Goal: Task Accomplishment & Management: Manage account settings

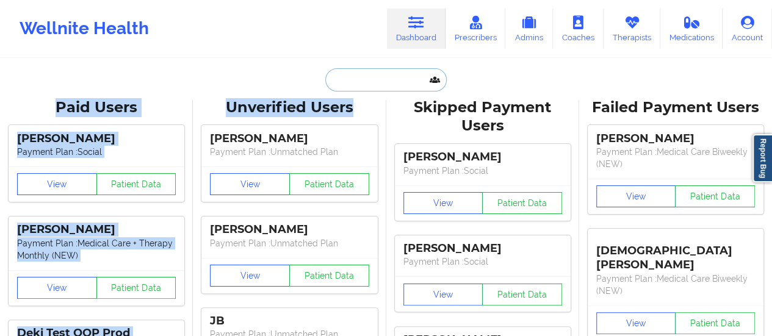
click at [361, 81] on input "text" at bounding box center [385, 79] width 121 height 23
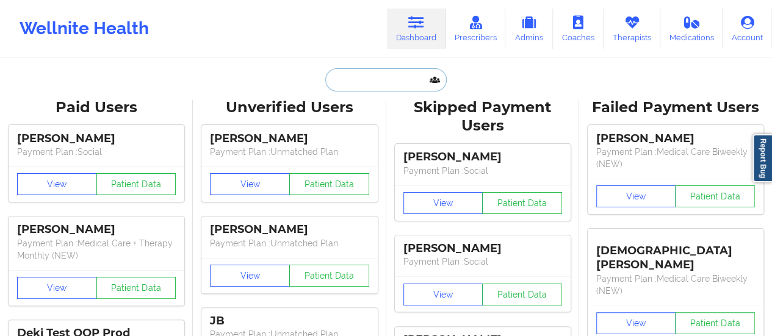
paste input "[PERSON_NAME]"
type input "[PERSON_NAME]"
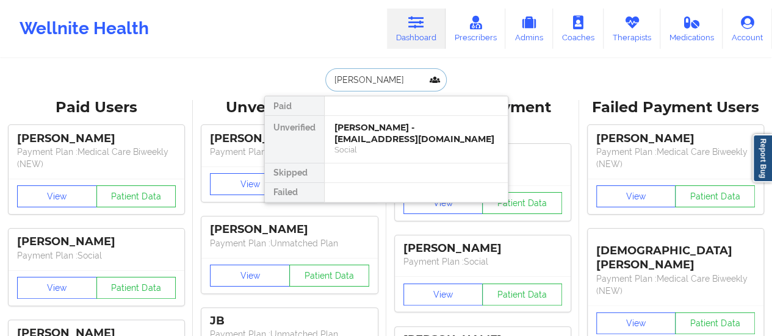
click at [364, 139] on div "[PERSON_NAME] - [EMAIL_ADDRESS][DOMAIN_NAME]" at bounding box center [417, 133] width 164 height 23
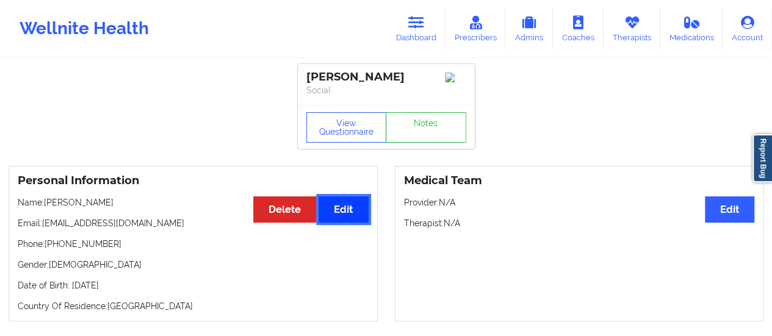
click at [336, 218] on button "Edit" at bounding box center [343, 210] width 49 height 26
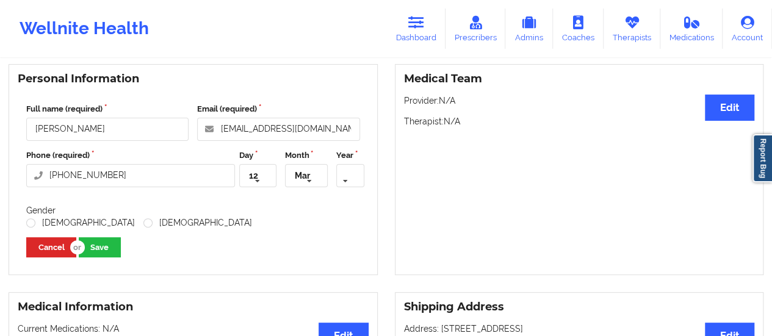
scroll to position [103, 0]
click at [342, 181] on icon at bounding box center [345, 181] width 18 height 23
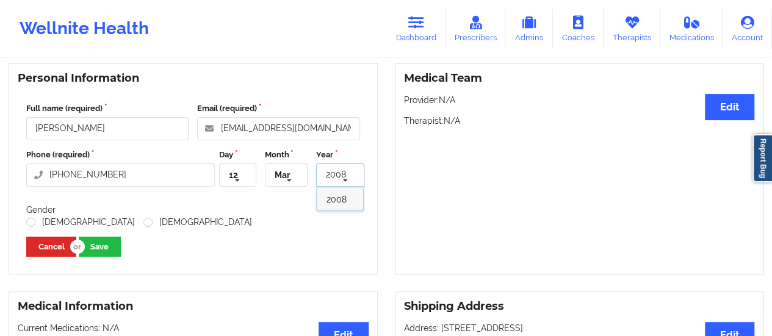
type input "2008"
click at [338, 200] on span "2008" at bounding box center [337, 200] width 20 height 10
click at [143, 228] on label "[DEMOGRAPHIC_DATA]" at bounding box center [197, 222] width 109 height 10
click at [143, 228] on input "[DEMOGRAPHIC_DATA]" at bounding box center [148, 222] width 10 height 10
radio input "true"
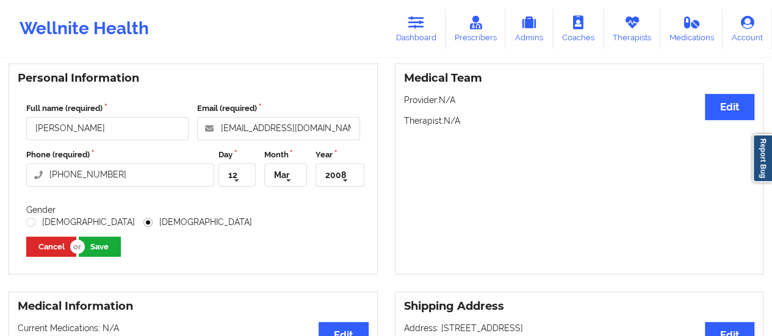
drag, startPoint x: 103, startPoint y: 239, endPoint x: 103, endPoint y: 246, distance: 7.4
click at [103, 246] on div "Full name (required) [PERSON_NAME] Email (required) [EMAIL_ADDRESS][DOMAIN_NAME…" at bounding box center [193, 180] width 351 height 172
click at [103, 246] on button "Save" at bounding box center [100, 247] width 42 height 20
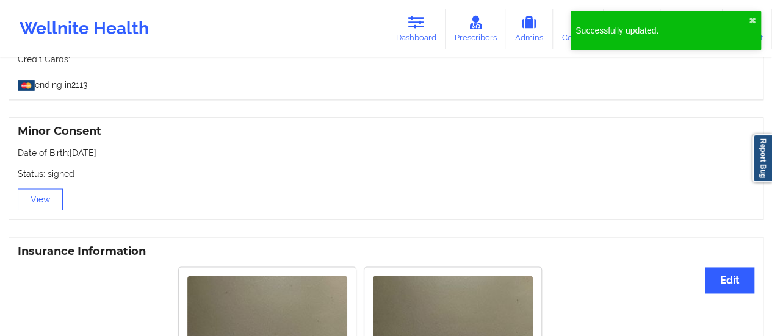
scroll to position [789, 0]
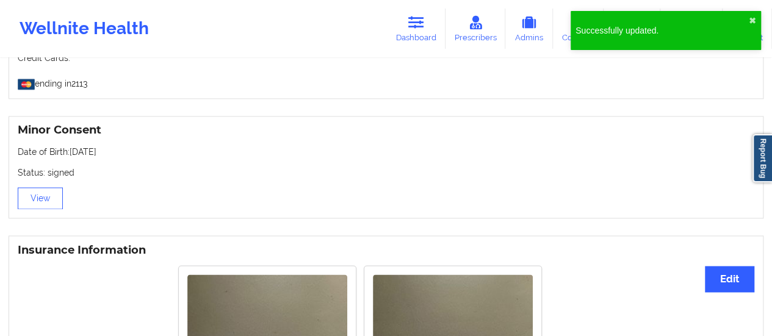
click at [246, 205] on div "Minor Consent Date of Birth: [DEMOGRAPHIC_DATA] Status: signed View" at bounding box center [386, 167] width 755 height 103
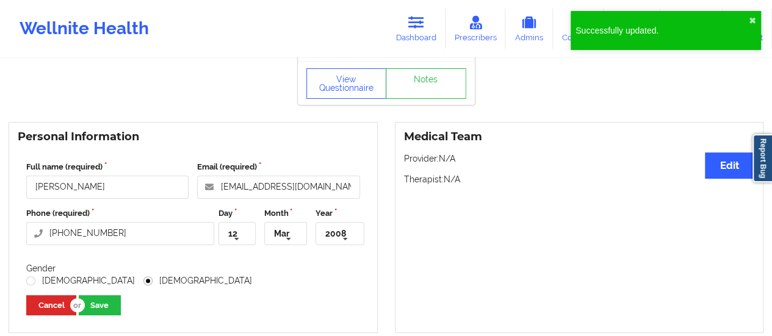
scroll to position [0, 0]
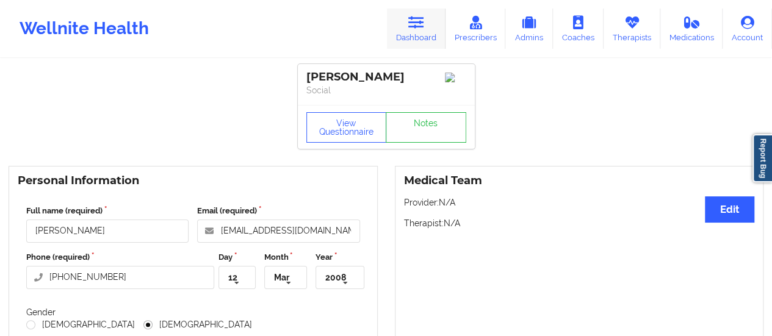
click at [424, 31] on link "Dashboard" at bounding box center [416, 29] width 59 height 40
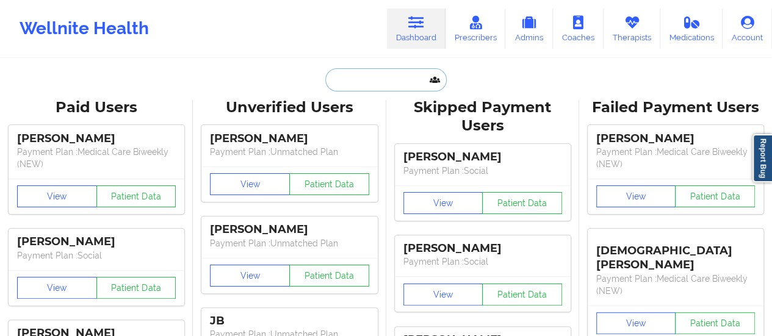
click at [390, 83] on input "text" at bounding box center [385, 79] width 121 height 23
paste input "[EMAIL_ADDRESS][DOMAIN_NAME]"
type input "[EMAIL_ADDRESS][DOMAIN_NAME]"
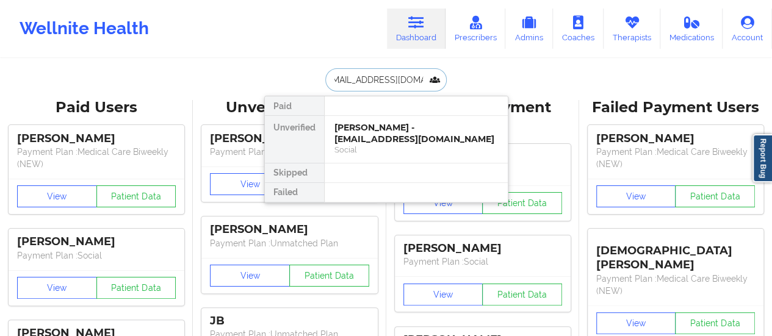
click at [375, 133] on div "[PERSON_NAME] - [EMAIL_ADDRESS][DOMAIN_NAME]" at bounding box center [417, 133] width 164 height 23
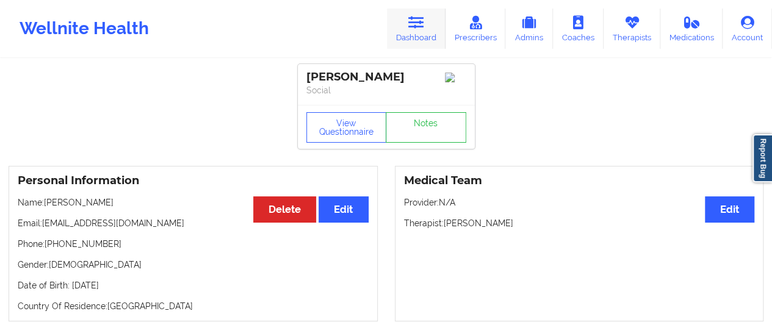
click at [416, 35] on link "Dashboard" at bounding box center [416, 29] width 59 height 40
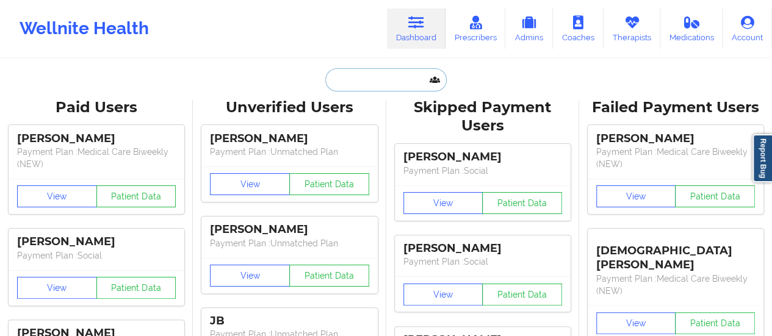
click at [369, 89] on input "text" at bounding box center [385, 79] width 121 height 23
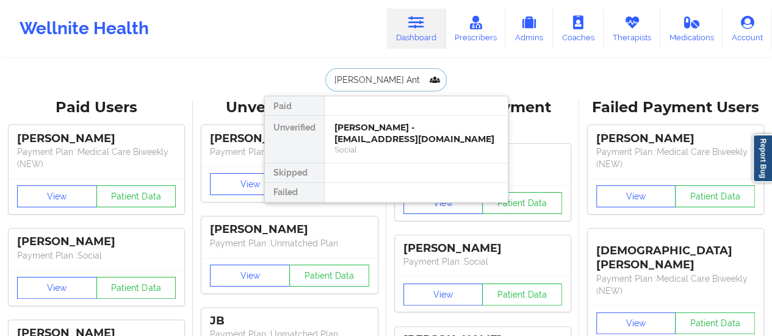
type input "[PERSON_NAME]"
click at [379, 126] on div "[PERSON_NAME] - [EMAIL_ADDRESS][DOMAIN_NAME]" at bounding box center [417, 133] width 164 height 23
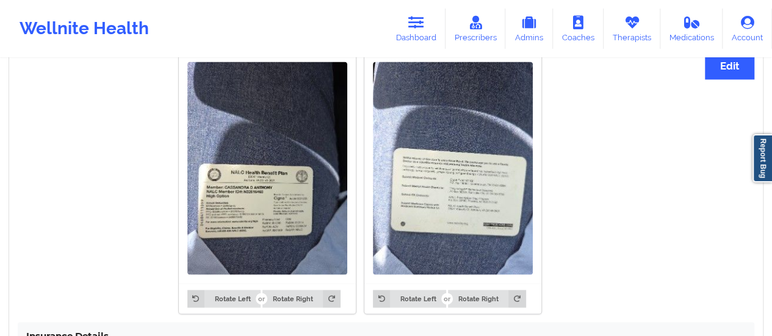
scroll to position [941, 0]
